Goal: Task Accomplishment & Management: Use online tool/utility

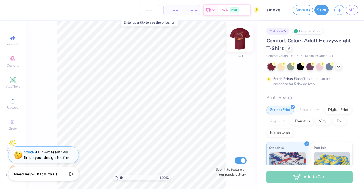
click at [234, 37] on div at bounding box center [240, 39] width 26 height 26
click at [22, 12] on div at bounding box center [20, 9] width 8 height 8
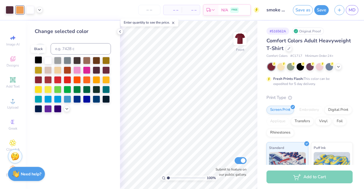
click at [39, 62] on div at bounding box center [38, 59] width 7 height 7
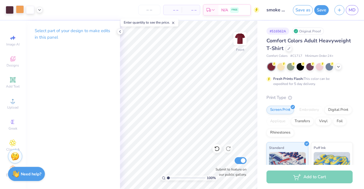
click at [19, 10] on div at bounding box center [20, 9] width 8 height 8
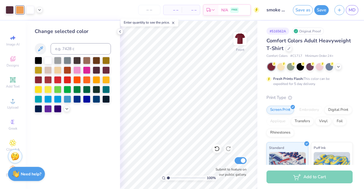
click at [21, 12] on div at bounding box center [20, 10] width 8 height 8
click at [35, 12] on div at bounding box center [24, 10] width 37 height 8
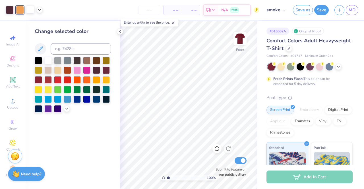
click at [33, 12] on div at bounding box center [30, 9] width 8 height 8
click at [85, 76] on div at bounding box center [86, 79] width 7 height 7
click at [56, 69] on div at bounding box center [57, 69] width 7 height 7
click at [20, 13] on div at bounding box center [20, 9] width 8 height 8
click at [108, 71] on div at bounding box center [105, 69] width 7 height 7
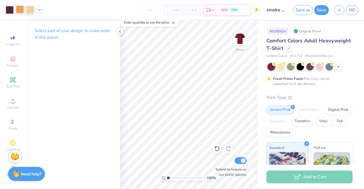
click at [22, 9] on div at bounding box center [20, 9] width 8 height 8
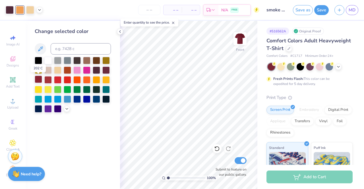
click at [37, 79] on div at bounding box center [38, 79] width 7 height 7
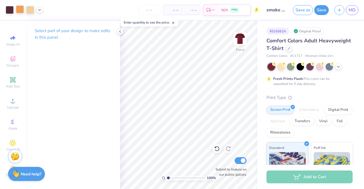
click at [21, 11] on div at bounding box center [20, 9] width 8 height 8
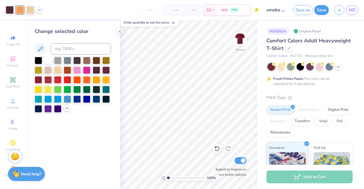
click at [66, 107] on icon at bounding box center [67, 108] width 5 height 5
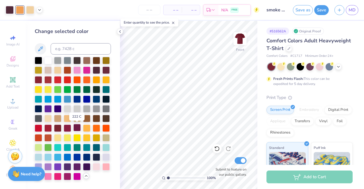
click at [76, 128] on div at bounding box center [76, 127] width 7 height 7
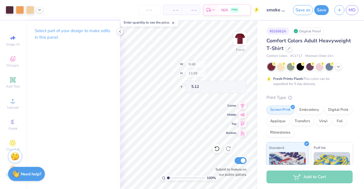
click at [63, 60] on div "Art colors – – Per Item – – Total Est. Delivery N/A FREE Design Title smoke out…" at bounding box center [182, 94] width 364 height 189
type input "7.76"
type input "10.30"
type input "5.46"
click at [20, 8] on div at bounding box center [20, 9] width 8 height 8
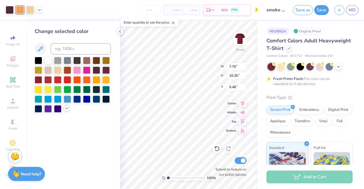
click at [67, 110] on icon at bounding box center [67, 108] width 5 height 5
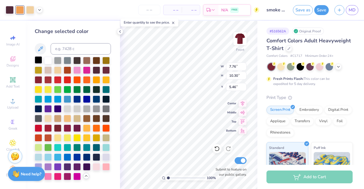
click at [38, 61] on div at bounding box center [38, 59] width 7 height 7
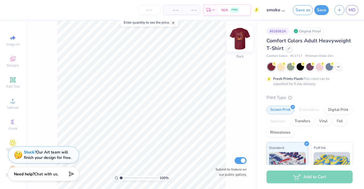
click at [238, 37] on img at bounding box center [240, 38] width 23 height 23
type input "1.94332734785898"
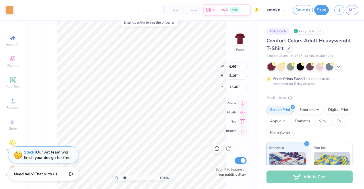
type input "6.66"
type input "2.16"
type input "13.46"
click at [9, 8] on div at bounding box center [10, 9] width 8 height 8
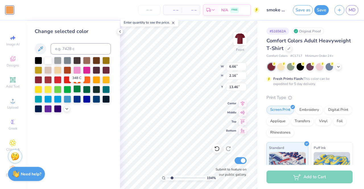
click at [73, 88] on div at bounding box center [76, 88] width 7 height 7
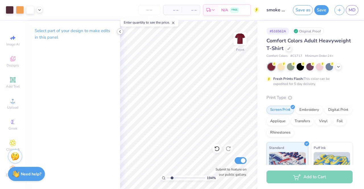
click at [122, 30] on icon at bounding box center [120, 31] width 5 height 5
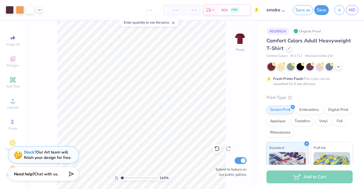
type input "1.3104236562908"
click at [50, 173] on span "Chat with us." at bounding box center [46, 173] width 24 height 5
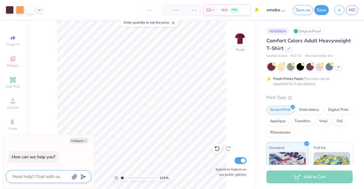
click at [47, 175] on textarea at bounding box center [41, 177] width 58 height 8
type textarea "c"
type textarea "x"
type textarea "ca"
type textarea "x"
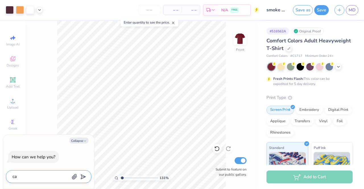
type textarea "can"
type textarea "x"
type textarea "can"
type textarea "x"
type textarea "can y"
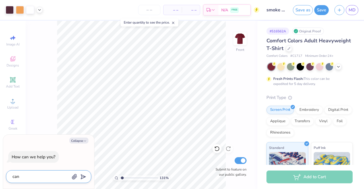
type textarea "x"
type textarea "can yo"
type textarea "x"
type textarea "can you"
type textarea "x"
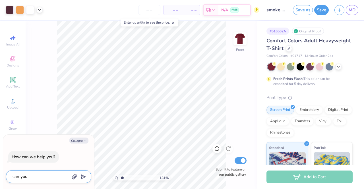
type textarea "can you"
type textarea "x"
type textarea "can you c"
type textarea "x"
type textarea "can you ch"
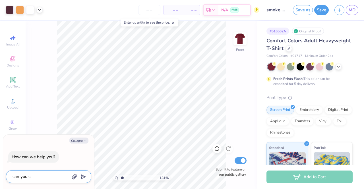
type textarea "x"
type textarea "can you cha"
type textarea "x"
type textarea "can you chan"
type textarea "x"
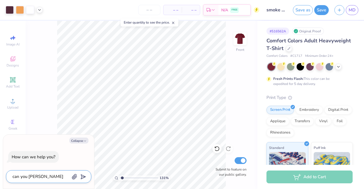
type textarea "can you chang"
type textarea "x"
type textarea "can you change"
type textarea "x"
type textarea "can you change"
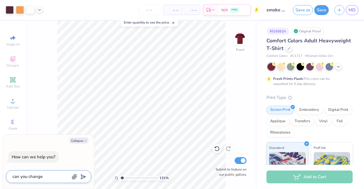
type textarea "x"
type textarea "can you change r"
type textarea "x"
type textarea "can you change rh"
type textarea "x"
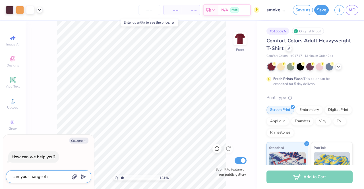
type textarea "can you change rhe"
type textarea "x"
type textarea "can you change rh"
type textarea "x"
type textarea "can you change r"
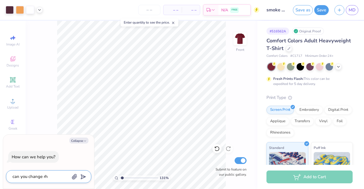
type textarea "x"
type textarea "can you change"
type textarea "x"
type textarea "can you change t"
type textarea "x"
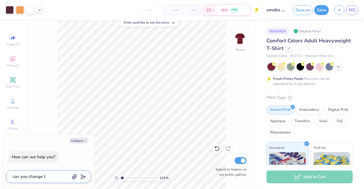
type textarea "can you change th"
type textarea "x"
type textarea "can you change the"
type textarea "x"
type textarea "can you change the"
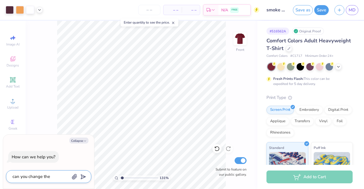
type textarea "x"
type textarea "can you change the y"
type textarea "x"
type textarea "can you change the ye"
type textarea "x"
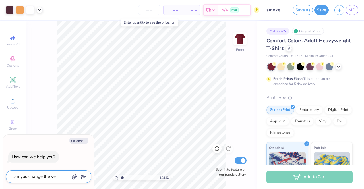
type textarea "can you change the yel"
type textarea "x"
type textarea "can you change the yell"
type textarea "x"
type textarea "can you change the yello"
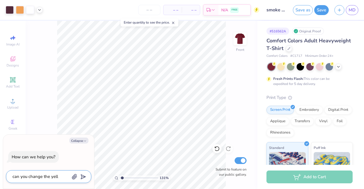
type textarea "x"
type textarea "can you change the yellow"
type textarea "x"
type textarea "can you change the yellow"
type textarea "x"
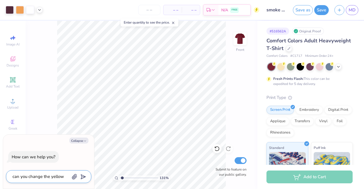
type textarea "can you change the yellow i"
type textarea "x"
type textarea "can you change the yellow in"
type textarea "x"
type textarea "can you change the yellow int"
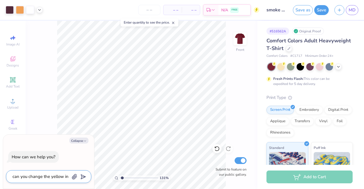
type textarea "x"
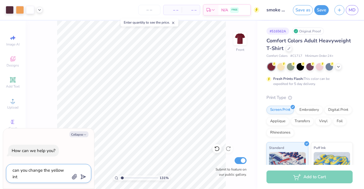
type textarea "can you change the yellow into"
type textarea "x"
type textarea "can you change the yellow into"
type textarea "x"
type textarea "can you change the yellow into a"
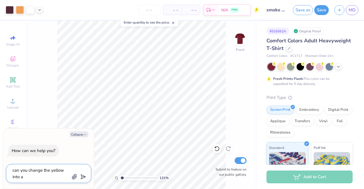
type textarea "x"
type textarea "can you change the yellow into a"
type textarea "x"
type textarea "can you change the yellow into a m"
type textarea "x"
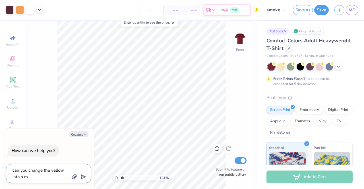
type textarea "can you change the yellow into a me"
type textarea "x"
type textarea "can you change the yellow into a med"
type textarea "x"
type textarea "can you change the yellow into a medi"
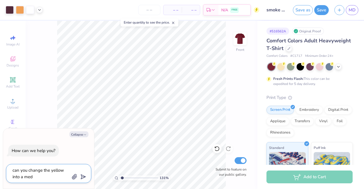
type textarea "x"
type textarea "can you change the yellow into a mediu"
type textarea "x"
type textarea "can you change the yellow into a medium"
type textarea "x"
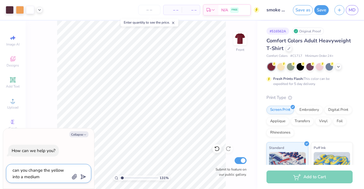
type textarea "can you change the yellow into a medium"
type textarea "x"
type textarea "can you change the yellow into a medium"
type textarea "x"
type textarea "can you change the yellow into a mediu"
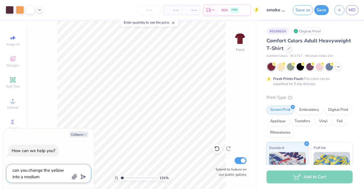
type textarea "x"
type textarea "can you change the yellow into a medi"
type textarea "x"
type textarea "can you change the yellow into a med"
type textarea "x"
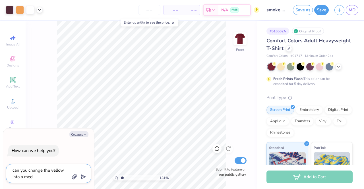
type textarea "can you change the yellow into a me"
type textarea "x"
type textarea "can you change the yellow into a m"
type textarea "x"
type textarea "can you change the yellow into a"
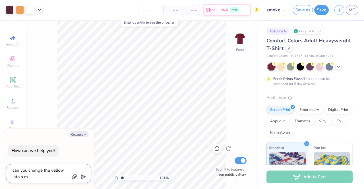
type textarea "x"
type textarea "can you change the yellow into a"
type textarea "x"
type textarea "can you change the yellow into"
type textarea "x"
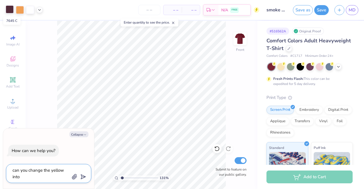
type textarea "can you change the yellow into 7"
type textarea "x"
type textarea "can you change the yellow into 76"
type textarea "x"
type textarea "can you change the yellow into 764"
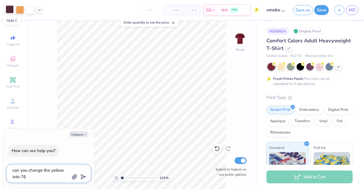
type textarea "x"
type textarea "can you change the yellow into 7645"
type textarea "x"
type textarea "can you change the yellow into 7645"
type textarea "x"
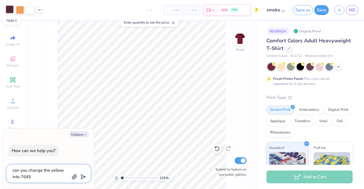
type textarea "can you change the yellow into 7645 C"
type textarea "x"
type textarea "can you change the yellow into 7645 C?"
type textarea "x"
type textarea "can you change the yellow into 7645 C?"
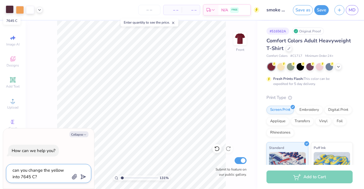
type textarea "x"
type textarea "can you change the yellow into 7645 C? A"
type textarea "x"
type textarea "can you change the yellow into 7645 C? An"
type textarea "x"
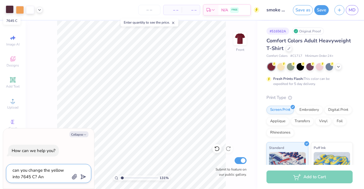
type textarea "can you change the yellow into 7645 C? And"
type textarea "x"
type textarea "can you change the yellow into 7645 C? And"
type textarea "x"
type textarea "can you change the yellow into 7645 C? And c"
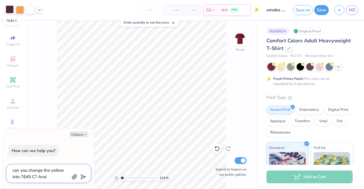
type textarea "x"
type textarea "can you change the yellow into 7645 C? And ca"
type textarea "x"
type textarea "can you change the yellow into 7645 C? And can"
type textarea "x"
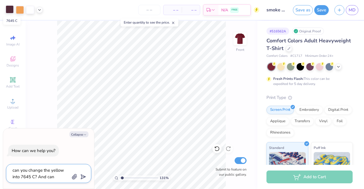
type textarea "can you change the yellow into 7645 C? And can"
type textarea "x"
type textarea "can you change the yellow into 7645 C? And can y"
type textarea "x"
type textarea "can you change the yellow into 7645 C? And can yo"
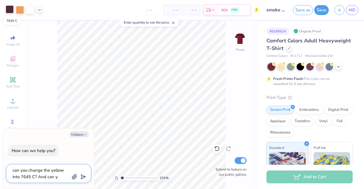
type textarea "x"
type textarea "can you change the yellow into 7645 C? And can you"
type textarea "x"
type textarea "can you change the yellow into 7645 C? And can you"
type textarea "x"
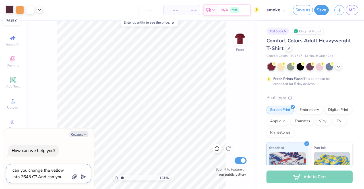
type textarea "can you change the yellow into 7645 C? And can you m"
type textarea "x"
type textarea "can you change the yellow into 7645 C? And can you ma"
type textarea "x"
type textarea "can you change the yellow into 7645 C? And can you mak"
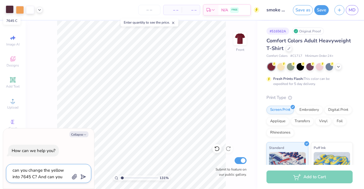
type textarea "x"
type textarea "can you change the yellow into 7645 C? And can you make"
type textarea "x"
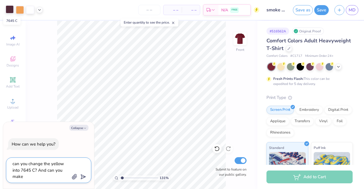
type textarea "can you change the yellow into 7645 C? And can you make"
type textarea "x"
type textarea "can you change the yellow into 7645 C? And can you make t"
type textarea "x"
type textarea "can you change the yellow into 7645 C? And can you make th"
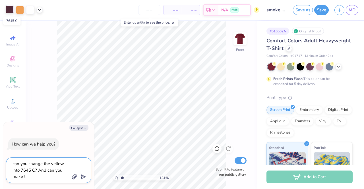
type textarea "x"
type textarea "can you change the yellow into 7645 C? And can you make the"
type textarea "x"
type textarea "can you change the yellow into 7645 C? And can you make the"
type textarea "x"
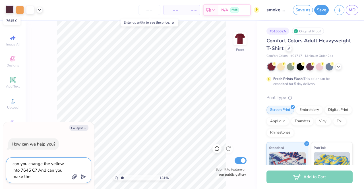
type textarea "can you change the yellow into 7645 C? And can you make the f"
type textarea "x"
type textarea "can you change the yellow into 7645 C? And can you make the fo"
type textarea "x"
type textarea "can you change the yellow into 7645 C? And can you make the foo"
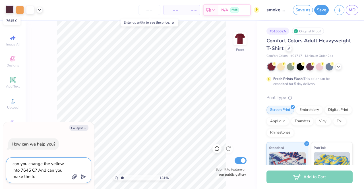
type textarea "x"
type textarea "can you change the yellow into 7645 C? And can you make the food"
type textarea "x"
type textarea "can you change the yellow into 7645 C? And can you make the food"
type textarea "x"
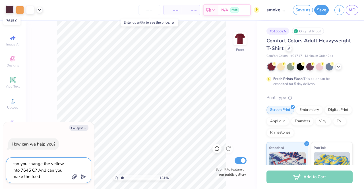
type textarea "can you change the yellow into 7645 C? And can you make the food a"
type textarea "x"
type textarea "can you change the yellow into 7645 C? And can you make the food a"
type textarea "x"
type textarea "can you change the yellow into 7645 C? And can you make the food a d"
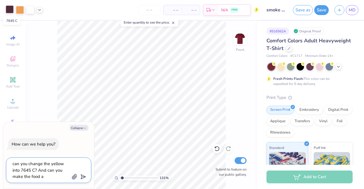
type textarea "x"
type textarea "can you change the yellow into 7645 C? And can you make the food a di"
type textarea "x"
type textarea "can you change the yellow into 7645 C? And can you make the food a dif"
type textarea "x"
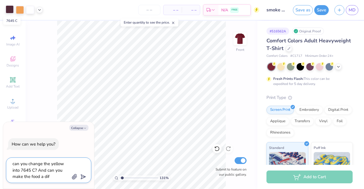
type textarea "can you change the yellow into 7645 C? And can you make the food a diff"
type textarea "x"
type textarea "can you change the yellow into 7645 C? And can you make the food a diffe"
type textarea "x"
type textarea "can you change the yellow into 7645 C? And can you make the food a differ"
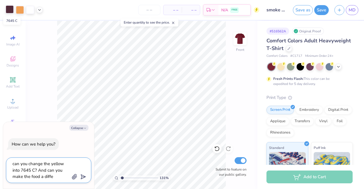
type textarea "x"
type textarea "can you change the yellow into 7645 C? And can you make the food a diffe"
click at [14, 165] on textarea "can you change the yellow into 7645 C? And can you make the food a light brown?" at bounding box center [41, 170] width 58 height 20
click at [74, 150] on div "How can we help you?" at bounding box center [48, 144] width 85 height 21
click at [69, 173] on textarea "Can you change the yellow into 7645 C? And can you make the food a light brown?" at bounding box center [41, 170] width 58 height 20
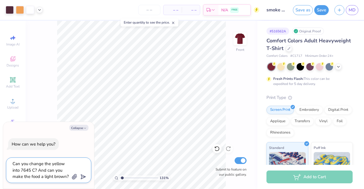
click at [69, 173] on textarea "Can you change the yellow into 7645 C? And can you make the food a light brown?" at bounding box center [41, 170] width 58 height 20
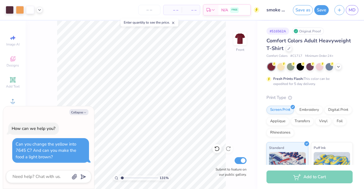
click at [83, 117] on div "Collapse How can we help you? Can you change the yellow into 7645 C? And can yo…" at bounding box center [48, 147] width 91 height 83
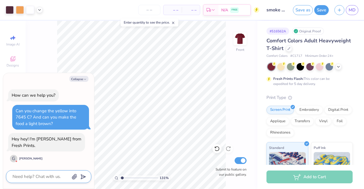
click at [46, 179] on textarea at bounding box center [41, 177] width 58 height 8
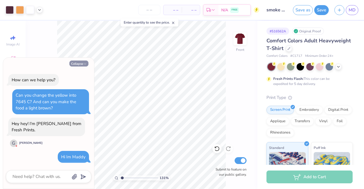
click at [79, 62] on button "Collapse" at bounding box center [78, 64] width 19 height 6
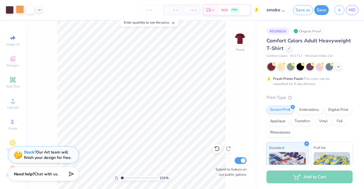
click at [24, 11] on div at bounding box center [20, 9] width 8 height 8
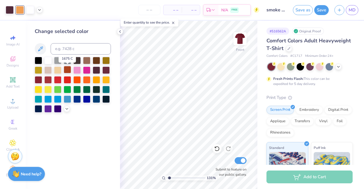
click at [68, 71] on div at bounding box center [67, 69] width 7 height 7
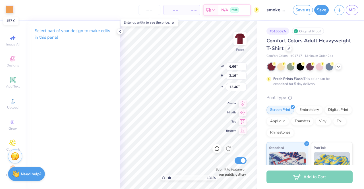
click at [7, 11] on div at bounding box center [10, 9] width 8 height 8
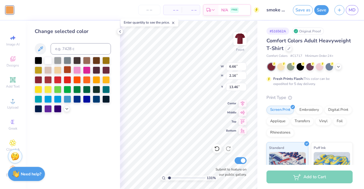
click at [71, 71] on div at bounding box center [67, 69] width 7 height 7
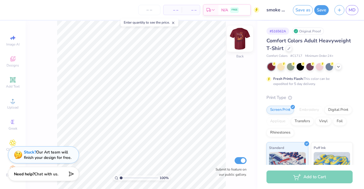
click at [234, 41] on img at bounding box center [240, 38] width 23 height 23
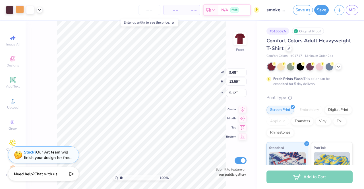
click at [19, 10] on div at bounding box center [20, 9] width 8 height 8
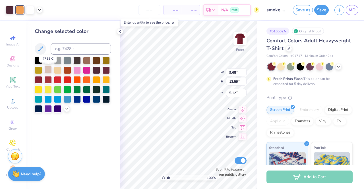
click at [48, 73] on div at bounding box center [47, 69] width 7 height 7
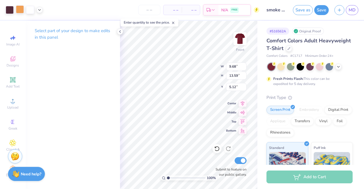
click at [20, 12] on div at bounding box center [20, 9] width 8 height 8
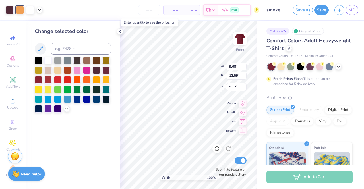
click at [92, 98] on div at bounding box center [73, 85] width 76 height 56
click at [88, 98] on div at bounding box center [86, 98] width 7 height 7
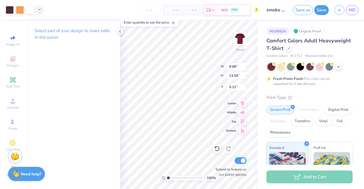
click at [37, 11] on icon at bounding box center [39, 9] width 5 height 5
click at [33, 22] on div at bounding box center [34, 24] width 8 height 8
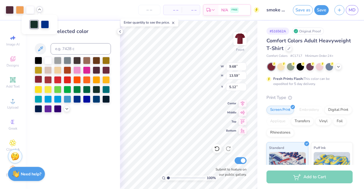
click at [40, 79] on div at bounding box center [38, 79] width 7 height 7
click at [109, 68] on div at bounding box center [105, 69] width 7 height 7
click at [47, 24] on div at bounding box center [45, 24] width 8 height 8
click at [107, 69] on div at bounding box center [105, 69] width 7 height 7
click at [97, 69] on div at bounding box center [96, 69] width 7 height 7
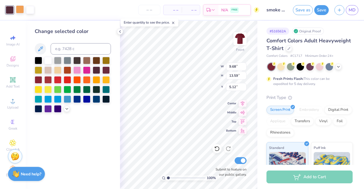
click at [21, 12] on div at bounding box center [20, 9] width 8 height 8
click at [28, 10] on div at bounding box center [30, 9] width 8 height 8
click at [50, 67] on div at bounding box center [47, 69] width 7 height 7
click at [56, 70] on div at bounding box center [57, 69] width 7 height 7
click at [46, 71] on div at bounding box center [47, 69] width 7 height 7
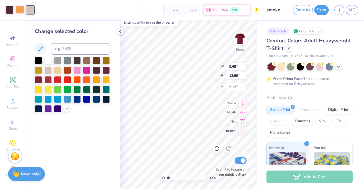
click at [23, 10] on div at bounding box center [20, 9] width 8 height 8
click at [23, 11] on div at bounding box center [20, 10] width 8 height 8
click at [22, 11] on div at bounding box center [20, 10] width 8 height 8
click at [23, 13] on div at bounding box center [20, 10] width 8 height 8
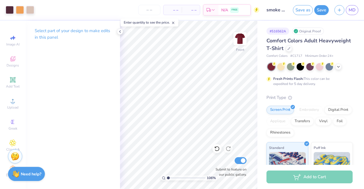
type input "1"
click at [21, 9] on div at bounding box center [20, 9] width 8 height 8
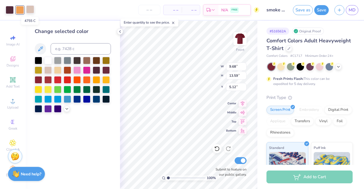
click at [32, 13] on div at bounding box center [30, 9] width 8 height 8
click at [96, 76] on div at bounding box center [96, 79] width 7 height 7
click at [66, 107] on icon at bounding box center [67, 108] width 5 height 5
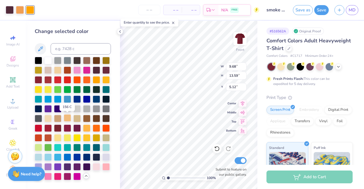
click at [69, 119] on div at bounding box center [67, 117] width 7 height 7
click at [20, 10] on div at bounding box center [20, 9] width 8 height 8
click at [79, 112] on div at bounding box center [76, 108] width 7 height 7
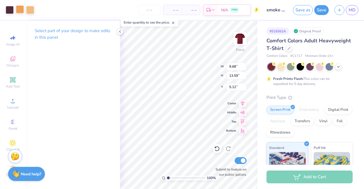
click at [18, 9] on div at bounding box center [20, 9] width 8 height 8
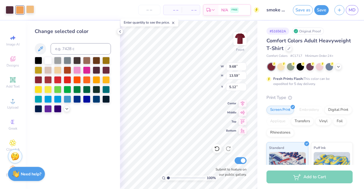
click at [32, 8] on div at bounding box center [30, 9] width 8 height 8
click at [32, 8] on div at bounding box center [30, 10] width 8 height 8
click at [322, 9] on button "Save" at bounding box center [321, 9] width 15 height 10
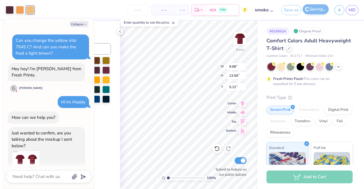
scroll to position [31, 0]
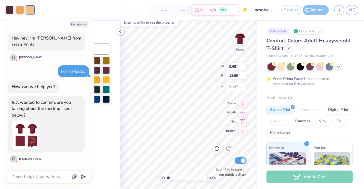
click at [29, 143] on img at bounding box center [26, 135] width 28 height 28
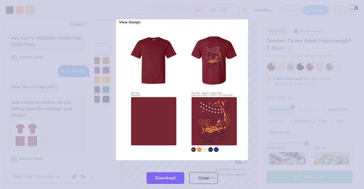
click at [46, 146] on div at bounding box center [182, 90] width 364 height 154
click at [59, 160] on div at bounding box center [182, 90] width 364 height 154
type textarea "x"
click at [196, 179] on button "Close" at bounding box center [204, 177] width 28 height 12
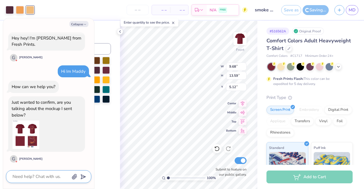
click at [43, 175] on textarea at bounding box center [41, 177] width 58 height 8
type textarea "y"
type textarea "x"
type textarea "ye"
type textarea "x"
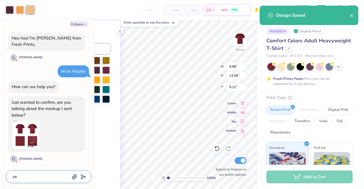
type textarea "yep"
type textarea "x"
type textarea "yep"
type textarea "x"
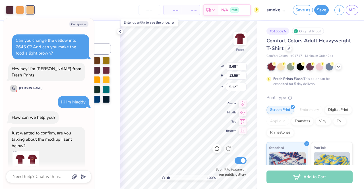
scroll to position [0, 0]
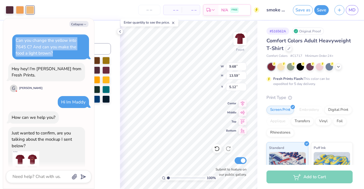
drag, startPoint x: 16, startPoint y: 41, endPoint x: 55, endPoint y: 53, distance: 41.0
click at [55, 53] on div "Can you change the yellow into 7645 C? And can you make the food a light brown?" at bounding box center [51, 46] width 70 height 19
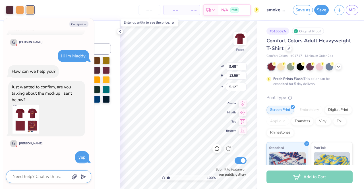
click at [36, 179] on textarea at bounding box center [41, 177] width 58 height 8
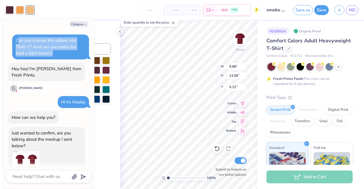
drag, startPoint x: 17, startPoint y: 42, endPoint x: 48, endPoint y: 54, distance: 33.6
click at [48, 54] on div "Can you change the yellow into 7645 C? And can you make the food a light brown?" at bounding box center [51, 46] width 70 height 19
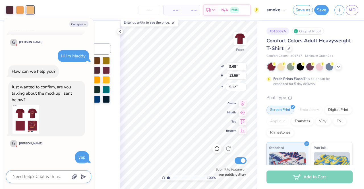
click at [20, 178] on textarea at bounding box center [41, 177] width 58 height 8
click at [121, 31] on icon at bounding box center [120, 31] width 5 height 5
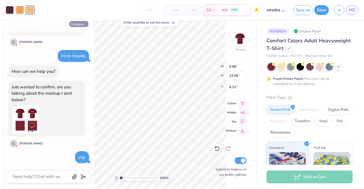
scroll to position [73, 0]
click at [86, 22] on button "Collapse" at bounding box center [78, 24] width 19 height 6
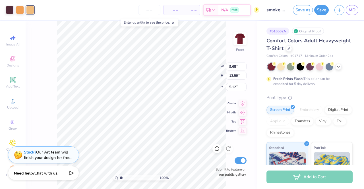
click at [34, 173] on strong "Need help?" at bounding box center [24, 173] width 20 height 5
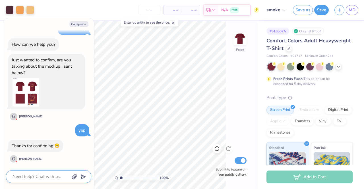
click at [59, 180] on textarea at bounding box center [41, 177] width 58 height 8
type textarea "x"
type textarea "c"
type textarea "x"
type textarea "ca"
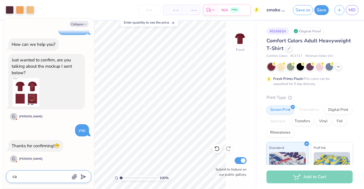
type textarea "x"
type textarea "can"
type textarea "x"
type textarea "can"
type textarea "x"
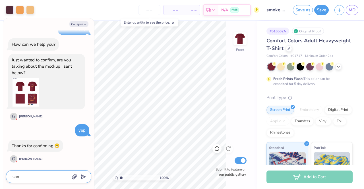
type textarea "can y"
type textarea "x"
type textarea "can yo"
type textarea "x"
type textarea "can you"
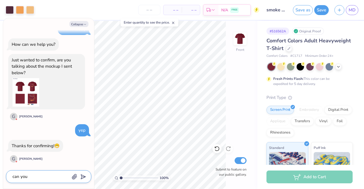
type textarea "x"
type textarea "can you"
type textarea "x"
type textarea "can you c"
type textarea "x"
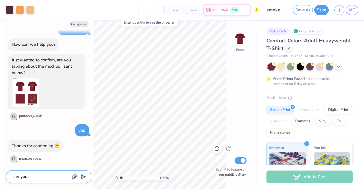
type textarea "can you ch"
type textarea "x"
type textarea "can you cha"
type textarea "x"
type textarea "can you chan"
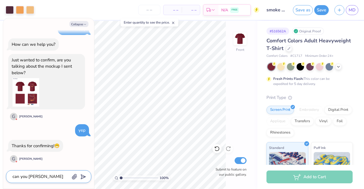
type textarea "x"
type textarea "can you chang"
type textarea "x"
type textarea "can you change"
type textarea "x"
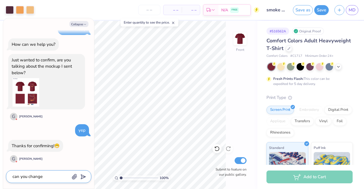
type textarea "can you change"
type textarea "x"
type textarea "can you change r"
type textarea "x"
type textarea "can you change"
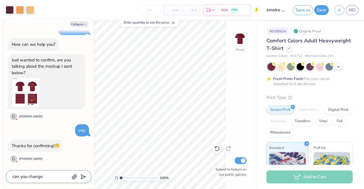
type textarea "x"
type textarea "can you change t"
type textarea "x"
type textarea "can you change th"
type textarea "x"
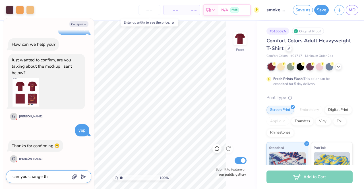
type textarea "can you change the"
type textarea "x"
type textarea "can you change the"
type textarea "x"
type textarea "can you change the y"
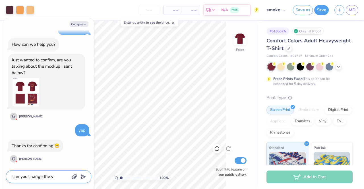
type textarea "x"
type textarea "can you change the ye"
type textarea "x"
type textarea "can you change the yel"
type textarea "x"
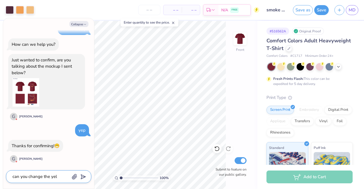
type textarea "can you change the yell"
type textarea "x"
type textarea "can you change the yellow"
type textarea "x"
type textarea "can you change the yellow"
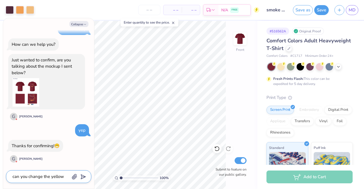
type textarea "x"
type textarea "can you change the yellow i"
type textarea "x"
type textarea "can you change the yellow in"
type textarea "x"
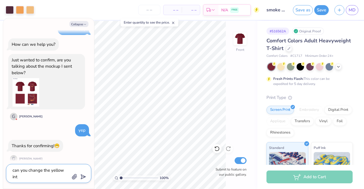
type textarea "can you change the yellow into"
type textarea "x"
type textarea "can you change the yellow into"
type textarea "x"
type textarea "can you change the yellow into a"
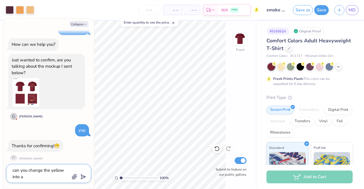
type textarea "x"
type textarea "can you change the yellow into a"
type textarea "x"
type textarea "can you change the yellow into a m"
type textarea "x"
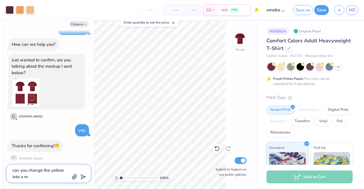
type textarea "can you change the yellow into a me"
type textarea "x"
type textarea "can you change the yellow into a med"
type textarea "x"
type textarea "can you change the yellow into a medi"
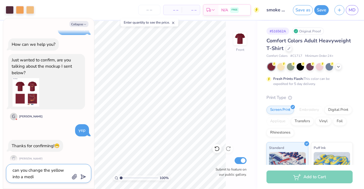
type textarea "x"
type textarea "can you change the yellow into a mediu"
type textarea "x"
type textarea "can you change the yellow into a medium"
type textarea "x"
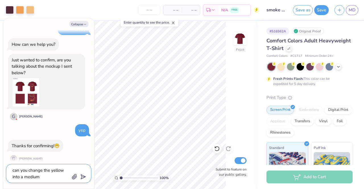
type textarea "can you change the yellow into a medium"
type textarea "x"
type textarea "can you change the yellow into a medium"
type textarea "x"
type textarea "can you change the yellow into a mediu"
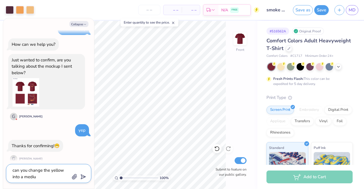
type textarea "x"
type textarea "can you change the yellow into a medi"
type textarea "x"
type textarea "can you change the yellow into a med"
type textarea "x"
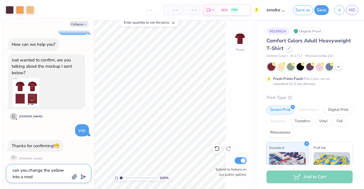
type textarea "can you change the yellow into a me"
type textarea "x"
type textarea "can you change the yellow into a m"
type textarea "x"
type textarea "can you change the yellow into a"
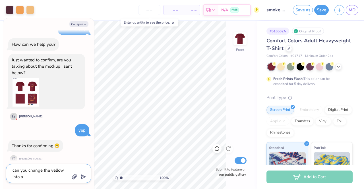
type textarea "x"
type textarea "can you change the yellow into a"
type textarea "x"
type textarea "can you change the yellow into a"
type textarea "x"
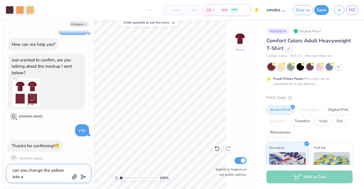
type textarea "can you change the yellow into a m"
type textarea "x"
type textarea "can you change the yellow into a mo"
type textarea "x"
type textarea "can you change the yellow into a mor"
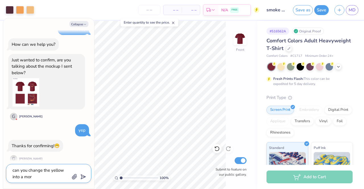
type textarea "x"
type textarea "can you change the yellow into a more"
type textarea "x"
type textarea "can you change the yellow into a more"
type textarea "x"
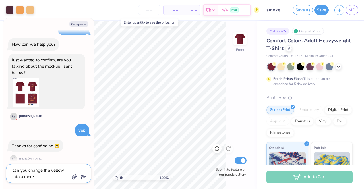
type textarea "can you change the yellow into a more n"
type textarea "x"
type textarea "can you change the yellow into a more ne"
type textarea "x"
type textarea "can you change the yellow into a more ner"
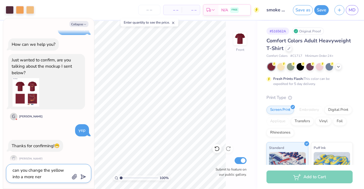
type textarea "x"
type textarea "can you change the yellow into a more nert"
type textarea "x"
type textarea "can you change the yellow into a more nertu"
type textarea "x"
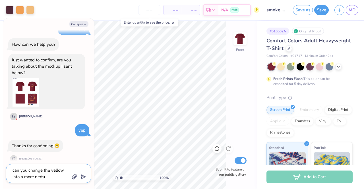
type textarea "can you change the yellow into a more nert"
type textarea "x"
type textarea "can you change the yellow into a more ner"
type textarea "x"
type textarea "can you change the yellow into a more neri"
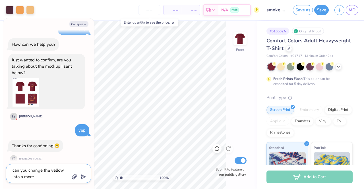
type textarea "x"
type textarea "can you change the yellow into a more nerit"
type textarea "x"
type textarea "can you change the yellow into a more neritr"
type textarea "x"
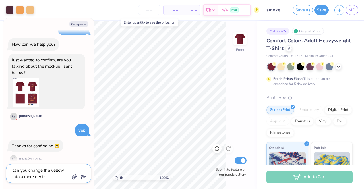
type textarea "can you change the yellow into a more nerit"
type textarea "x"
type textarea "can you change the yellow into a more neri"
type textarea "x"
type textarea "can you change the yellow into a more ner"
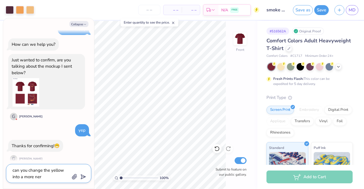
type textarea "x"
type textarea "can you change the yellow into a more neru"
type textarea "x"
type textarea "can you change the yellow into a more nerur"
type textarea "x"
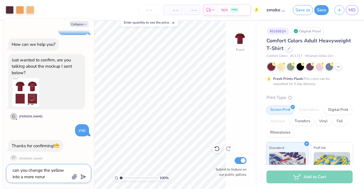
type textarea "can you change the yellow into a more nerura"
type textarea "x"
type textarea "can you change the yellow into a more nerural"
type textarea "x"
type textarea "can you change the yellow into a more nerura"
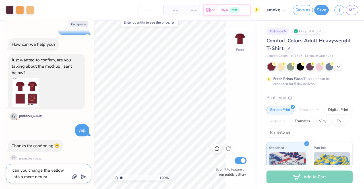
type textarea "x"
type textarea "can you change the yellow into a more nerur"
type textarea "x"
type textarea "can you change the yellow into a more neru"
type textarea "x"
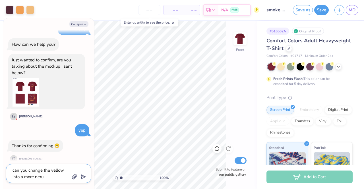
type textarea "can you change the yellow into a more ner"
type textarea "x"
type textarea "can you change the yellow into a more ne"
type textarea "x"
type textarea "can you change the yellow into a more neu"
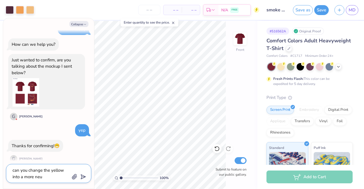
type textarea "x"
type textarea "can you change the yellow into a more neut"
type textarea "x"
type textarea "can you change the yellow into a more neutru"
type textarea "x"
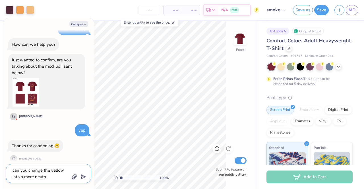
type textarea "can you change the yellow into a more neutrua"
type textarea "x"
type textarea "can you change the yellow into a more neutrual"
type textarea "x"
type textarea "can you change the yellow into a more neutrual"
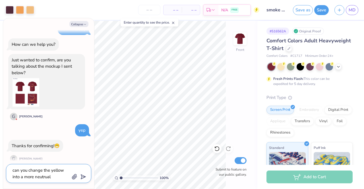
type textarea "x"
type textarea "can you change the yellow into a more neutrual t"
type textarea "x"
type textarea "can you change the yellow into a more neutrual to"
type textarea "x"
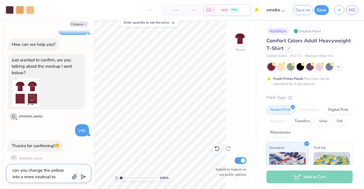
type textarea "can you change the yellow into a more neutrual ton"
type textarea "x"
type textarea "can you change the yellow into a more neutrual tone"
type textarea "x"
type textarea "can you change the yellow into a more neutrual tone?"
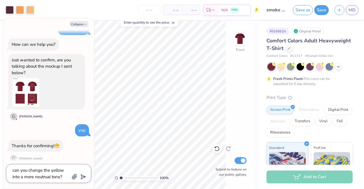
type textarea "x"
type textarea "can you change the yellow into a more neutrual tone?"
type textarea "x"
type textarea "can you change the yellow into a more neutrual tone? L"
type textarea "x"
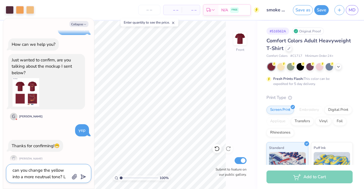
type textarea "can you change the yellow into a more neutrual tone? Li"
type textarea "x"
type textarea "can you change the yellow into a more neutrual tone? Lik"
type textarea "x"
type textarea "can you change the yellow into a more neutrual tone? Like"
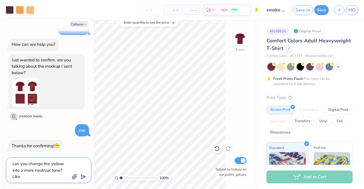
type textarea "x"
type textarea "can you change the yellow into a more neutrual tone? Like"
type textarea "x"
type textarea "can you change the yellow into a more neutrual tone? Like a"
type textarea "x"
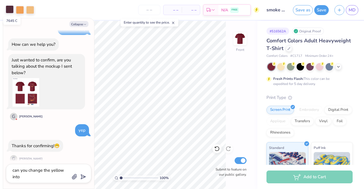
click at [11, 9] on div at bounding box center [10, 9] width 8 height 8
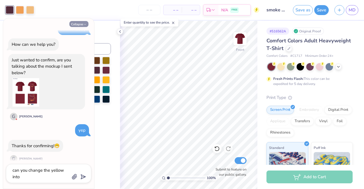
click at [85, 25] on icon "button" at bounding box center [84, 24] width 3 height 3
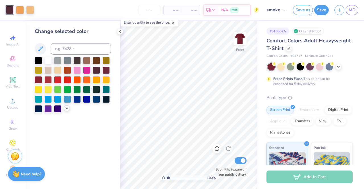
click at [67, 109] on icon at bounding box center [67, 108] width 5 height 5
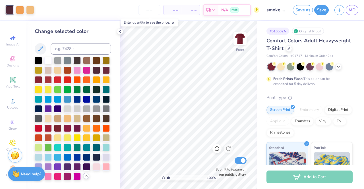
click at [15, 155] on img at bounding box center [15, 155] width 9 height 9
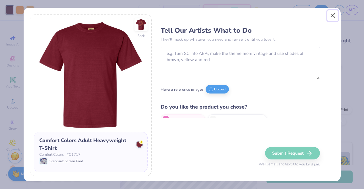
click at [331, 18] on button "Close" at bounding box center [333, 15] width 11 height 11
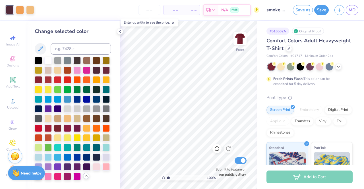
click at [35, 173] on strong "Need help?" at bounding box center [31, 173] width 20 height 5
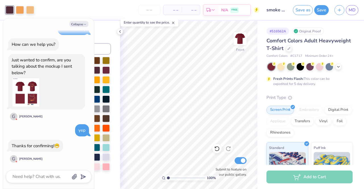
click at [42, 172] on div at bounding box center [48, 176] width 85 height 13
click at [42, 174] on textarea at bounding box center [41, 177] width 58 height 8
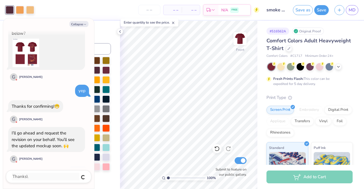
scroll to position [128, 0]
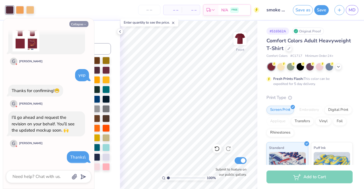
click at [81, 24] on button "Collapse" at bounding box center [78, 24] width 19 height 6
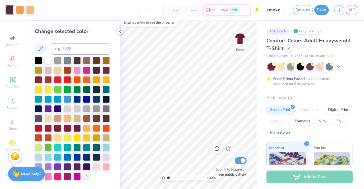
click at [117, 32] on div at bounding box center [120, 31] width 6 height 6
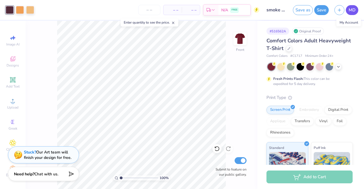
click at [355, 9] on span "MD" at bounding box center [352, 10] width 7 height 7
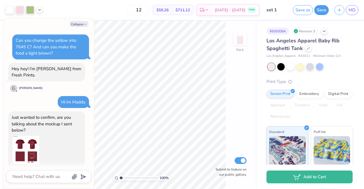
scroll to position [174, 0]
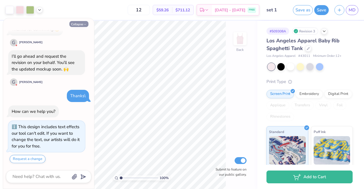
click at [82, 23] on button "Collapse" at bounding box center [78, 24] width 19 height 6
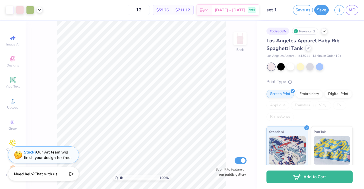
click at [309, 48] on icon at bounding box center [308, 48] width 3 height 3
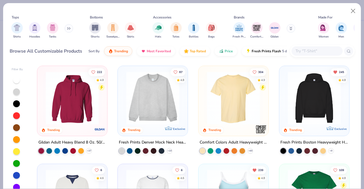
click at [65, 29] on div "Shirts Hoodies Tanks" at bounding box center [42, 30] width 65 height 21
click at [117, 27] on div "filter for Sweatpants" at bounding box center [112, 27] width 11 height 11
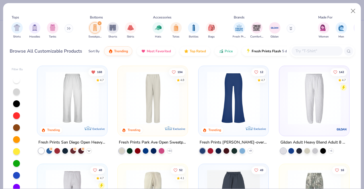
click at [87, 149] on icon at bounding box center [89, 151] width 5 height 5
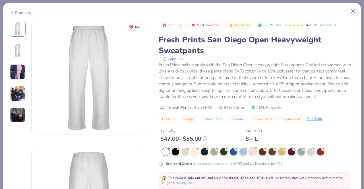
click at [256, 153] on div at bounding box center [252, 151] width 7 height 7
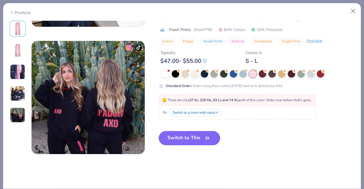
scroll to position [486, 0]
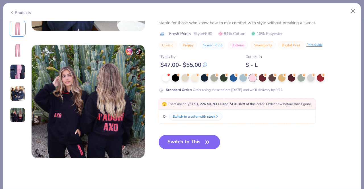
click at [192, 146] on button "Switch to This" at bounding box center [190, 142] width 62 height 14
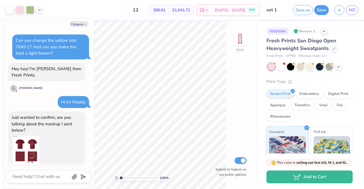
scroll to position [246, 0]
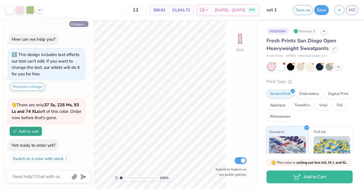
click at [87, 24] on button "Collapse" at bounding box center [78, 24] width 19 height 6
type textarea "x"
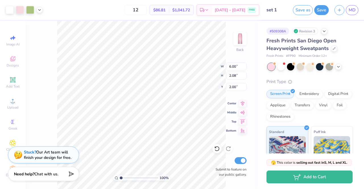
type input "2.00"
click at [322, 30] on icon at bounding box center [324, 30] width 5 height 5
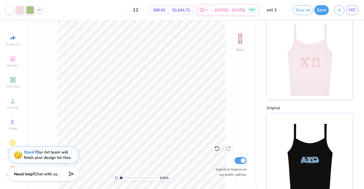
scroll to position [0, 0]
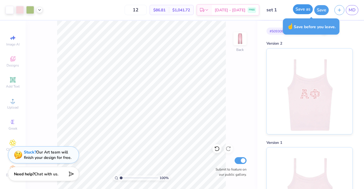
click at [302, 11] on button "Save as" at bounding box center [303, 9] width 20 height 10
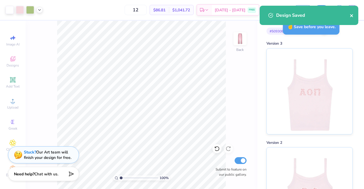
click at [353, 16] on icon "close" at bounding box center [352, 15] width 4 height 5
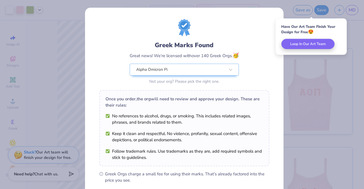
scroll to position [76, 0]
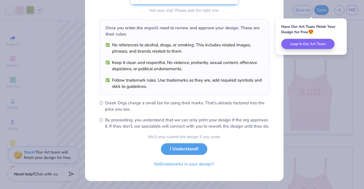
click at [176, 151] on button "I Understand!" at bounding box center [184, 149] width 46 height 12
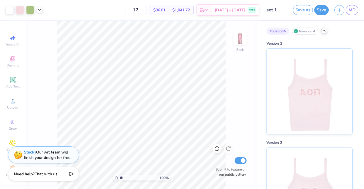
click at [325, 32] on icon at bounding box center [324, 30] width 5 height 5
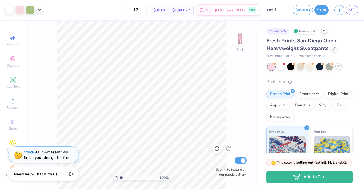
click at [338, 65] on icon at bounding box center [338, 66] width 5 height 5
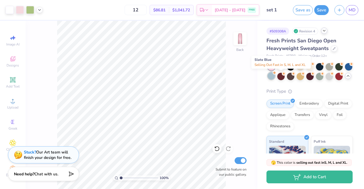
click at [275, 76] on div at bounding box center [271, 75] width 7 height 7
type input "1.00000001192689"
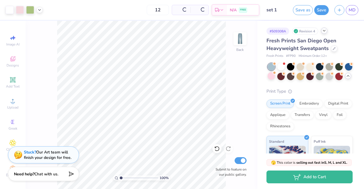
type textarea "x"
type input "1.00000001192689"
type textarea "x"
type input "1.00000001192689"
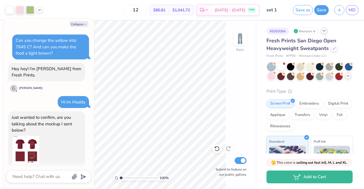
scroll to position [330, 0]
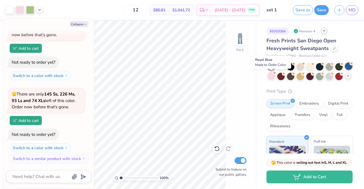
click at [345, 70] on div at bounding box center [348, 66] width 7 height 7
type textarea "x"
type input "1.00000001192689"
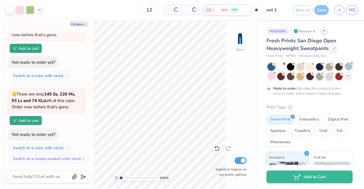
type textarea "x"
type input "1.00000001192689"
type input "50"
type textarea "x"
type input "1.00000001192689"
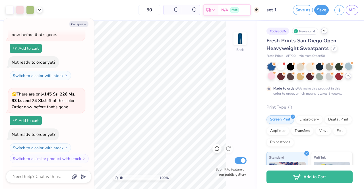
type textarea "x"
type input "1.00000001192689"
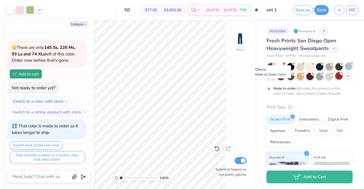
click at [336, 80] on div at bounding box center [339, 75] width 7 height 7
type textarea "x"
type input "1.00000001192689"
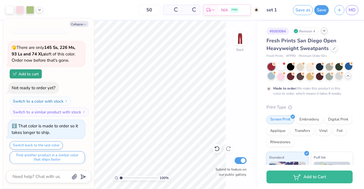
type textarea "x"
type input "1.00000001192689"
type textarea "x"
type input "1.00000001192689"
type textarea "x"
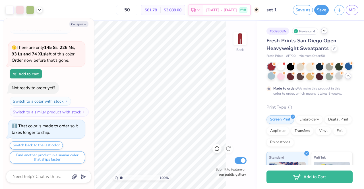
type input "1.00000001192689"
click at [32, 10] on div at bounding box center [30, 9] width 8 height 8
type textarea "x"
type input "1.00000001192689"
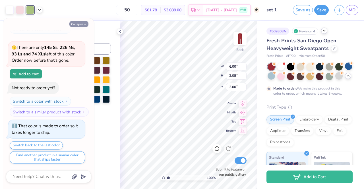
click at [82, 23] on button "Collapse" at bounding box center [78, 24] width 19 height 6
type textarea "x"
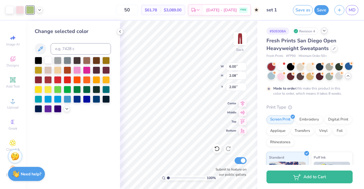
click at [48, 59] on div at bounding box center [47, 59] width 7 height 7
click at [22, 10] on div at bounding box center [20, 9] width 8 height 8
click at [50, 61] on div at bounding box center [47, 59] width 7 height 7
click at [30, 9] on div at bounding box center [30, 9] width 8 height 8
click at [51, 65] on div at bounding box center [73, 85] width 76 height 56
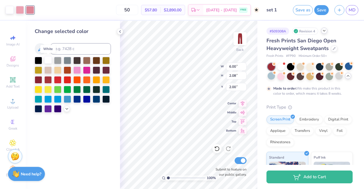
click at [45, 58] on div at bounding box center [47, 59] width 7 height 7
click at [20, 11] on div at bounding box center [20, 9] width 8 height 8
click at [50, 59] on div at bounding box center [47, 59] width 7 height 7
type input "1"
type input "3.53"
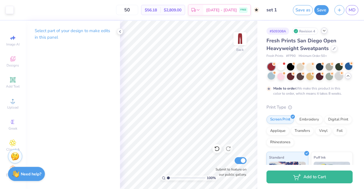
click at [336, 80] on div at bounding box center [339, 75] width 7 height 7
type input "5.07"
click at [203, 66] on div "100 % Back W 6.00 H 2.08 Y 5.07 Center Middle Top Bottom Submit to feature on o…" at bounding box center [188, 105] width 137 height 168
type input "4.51"
click at [11, 12] on div at bounding box center [10, 9] width 8 height 8
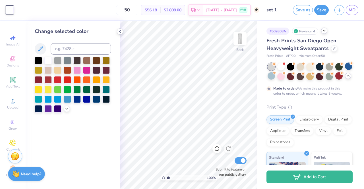
click at [120, 32] on polyline at bounding box center [120, 31] width 1 height 2
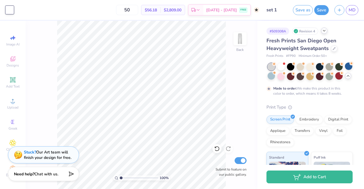
click at [315, 15] on div "Save as Save MD" at bounding box center [328, 10] width 71 height 20
click at [295, 8] on button "Save as" at bounding box center [303, 9] width 20 height 10
